Goal: Task Accomplishment & Management: Complete application form

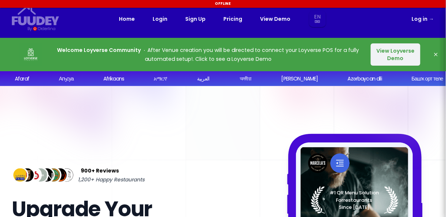
select select "en"
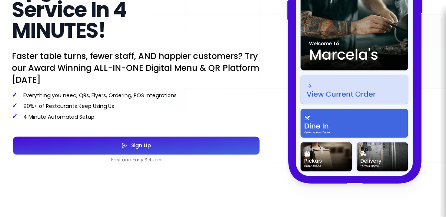
scroll to position [220, 0]
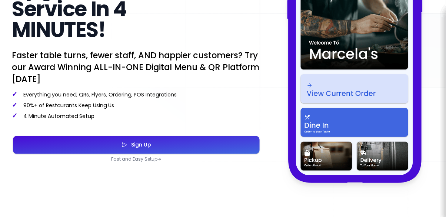
click at [184, 147] on button "Sign Up" at bounding box center [136, 145] width 247 height 18
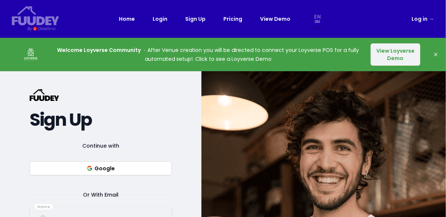
select select "en"
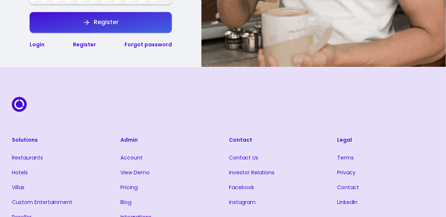
scroll to position [332, 0]
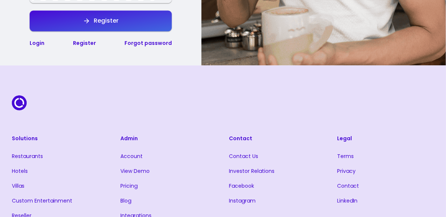
click at [78, 41] on link "Register" at bounding box center [84, 42] width 23 height 7
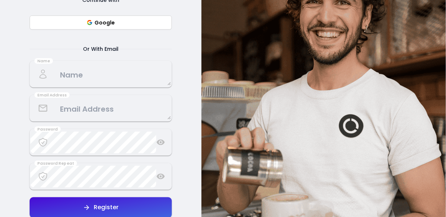
select select "en"
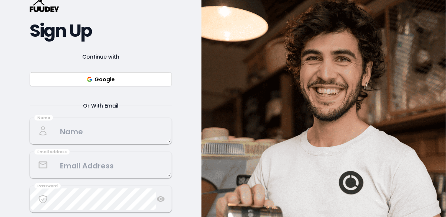
scroll to position [91, 0]
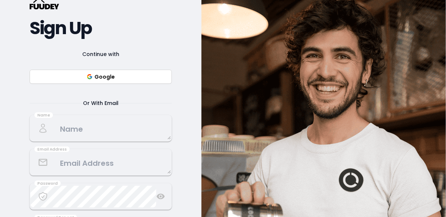
click at [47, 82] on button "Google" at bounding box center [101, 77] width 142 height 14
select select "en"
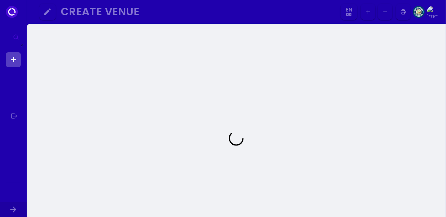
select select "en"
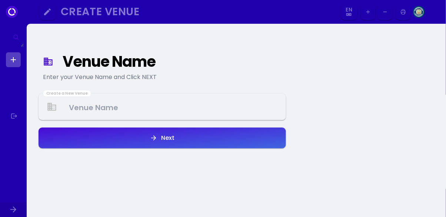
click at [153, 109] on Venue at bounding box center [162, 107] width 246 height 22
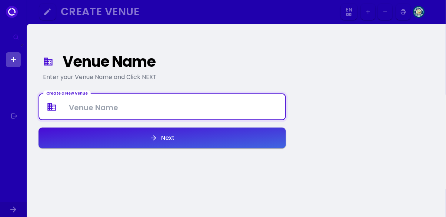
select select "en"
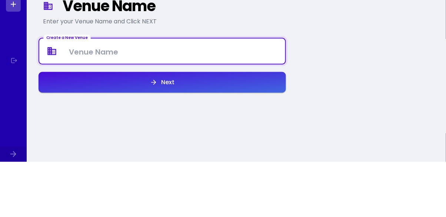
select select "en"
type Venue "Snacks and candy"
click at [67, 132] on button "Next" at bounding box center [162, 137] width 247 height 21
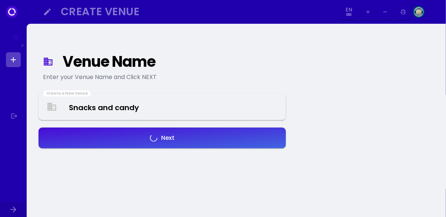
select select "en"
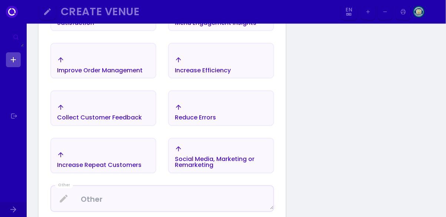
scroll to position [235, 0]
click at [257, 59] on div "Increase Efficiency" at bounding box center [221, 65] width 104 height 26
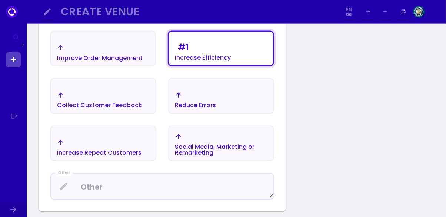
scroll to position [246, 0]
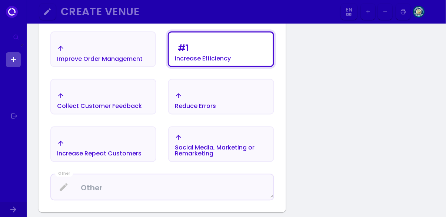
click at [135, 66] on div "Improve Order Management" at bounding box center [103, 53] width 104 height 26
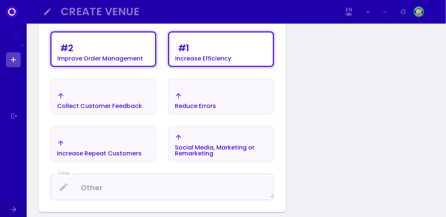
click at [136, 59] on div "Improve Order Management" at bounding box center [100, 59] width 86 height 6
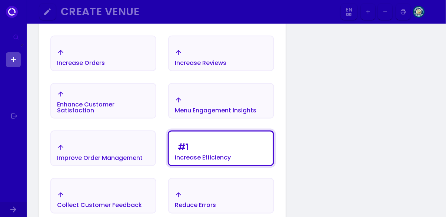
scroll to position [139, 0]
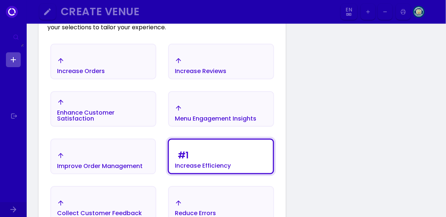
click at [109, 163] on div "Improve Order Management" at bounding box center [100, 166] width 86 height 6
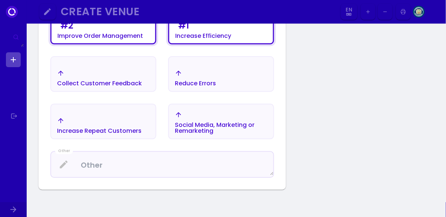
scroll to position [272, 0]
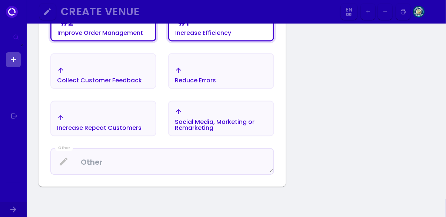
click at [178, 74] on icon "button" at bounding box center [178, 70] width 7 height 7
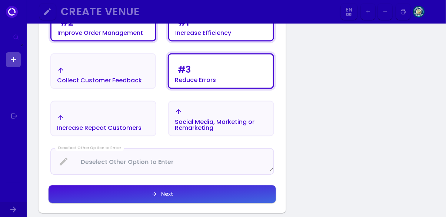
click at [60, 190] on button "Next" at bounding box center [162, 194] width 227 height 18
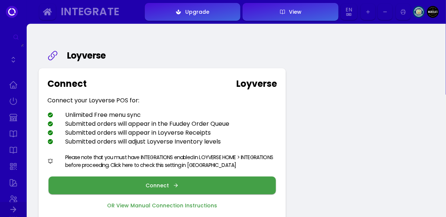
click at [86, 189] on button "Connect" at bounding box center [162, 185] width 227 height 18
